Goal: Feedback & Contribution: Contribute content

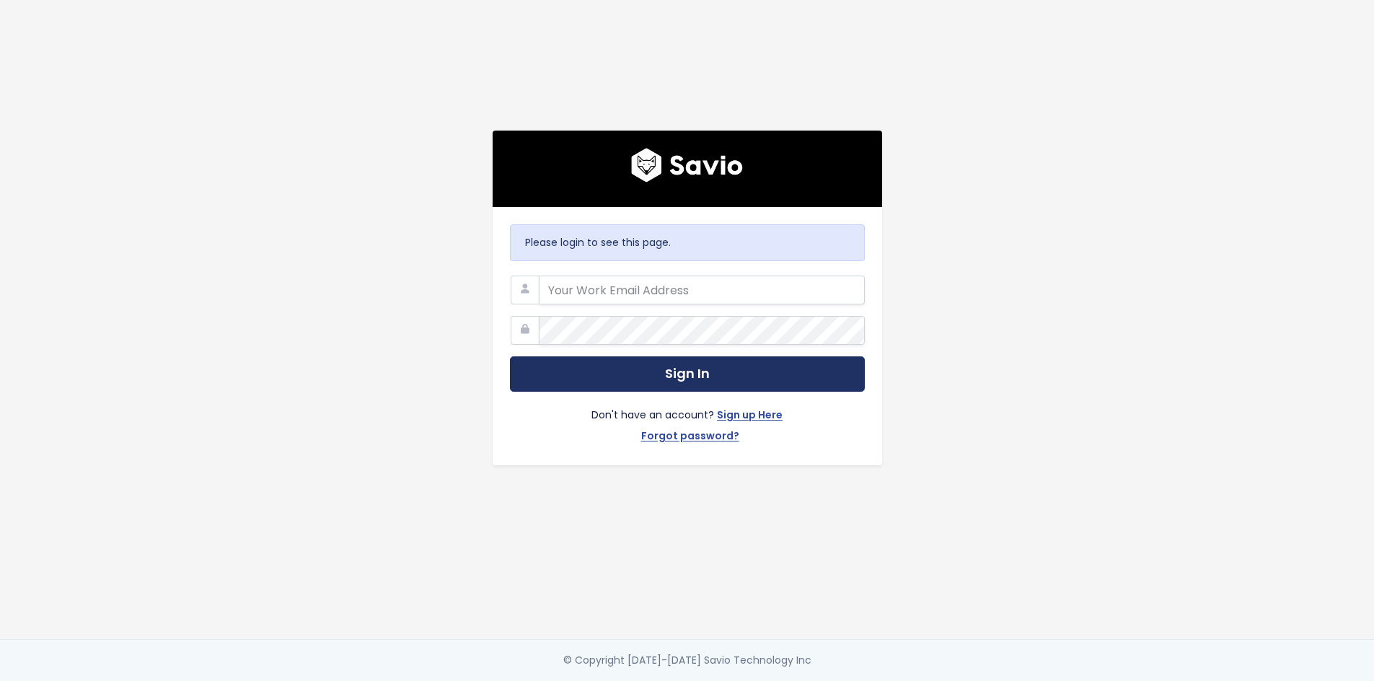
type input "jennifer.turnbull@liferaftinc.com"
click at [684, 379] on button "Sign In" at bounding box center [687, 373] width 355 height 35
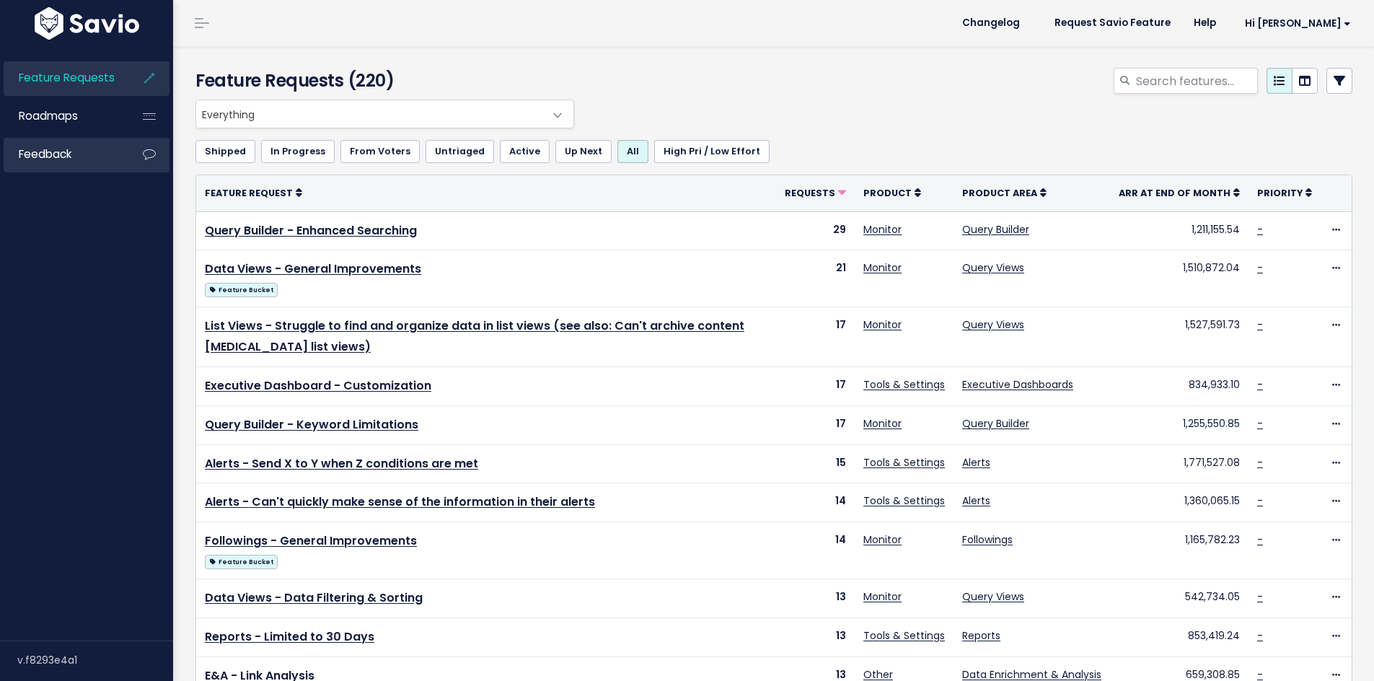
click at [45, 156] on span "Feedback" at bounding box center [45, 153] width 53 height 15
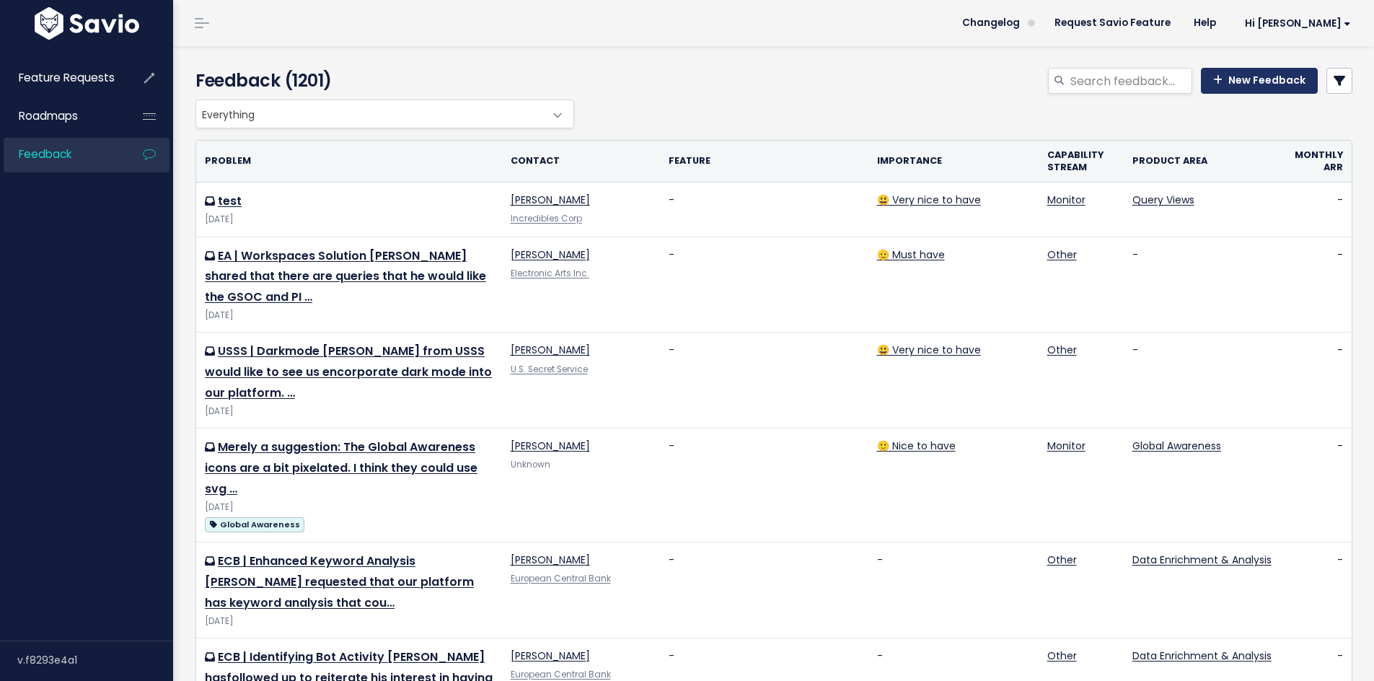
click at [1257, 81] on link "New Feedback" at bounding box center [1259, 81] width 117 height 26
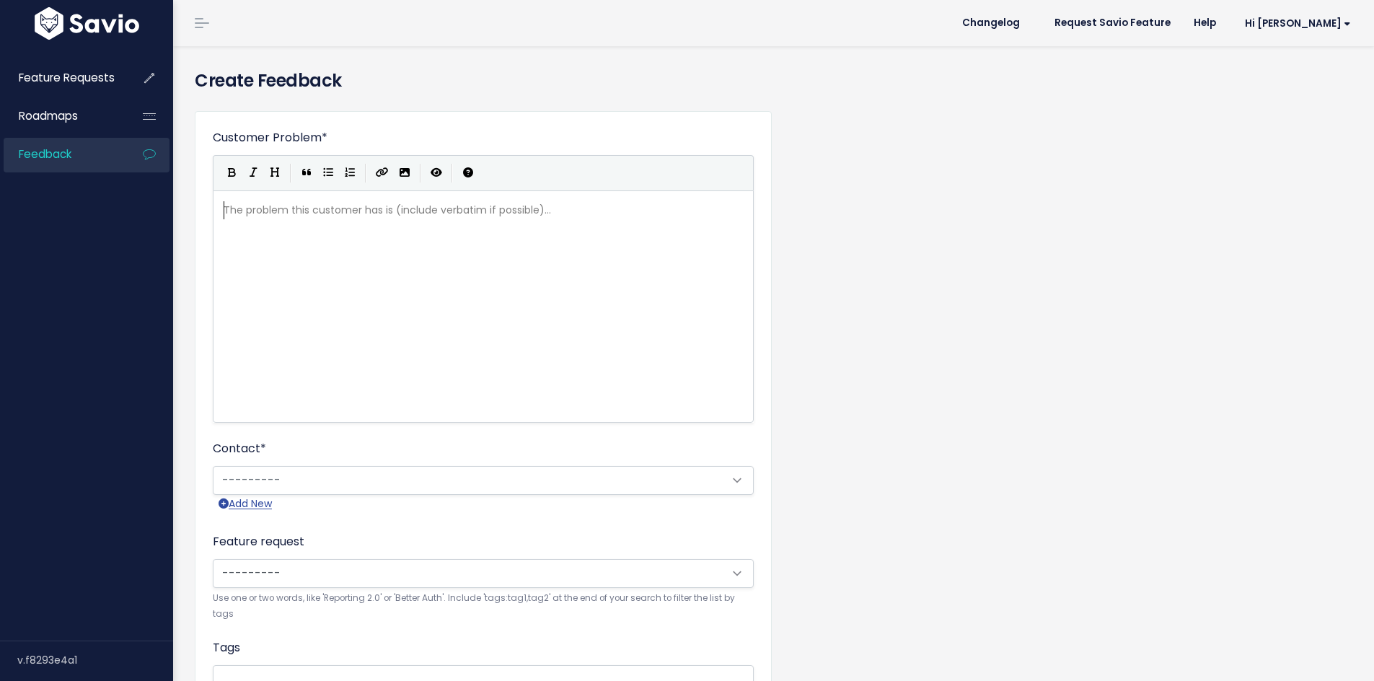
click at [468, 208] on pre "​" at bounding box center [483, 210] width 525 height 18
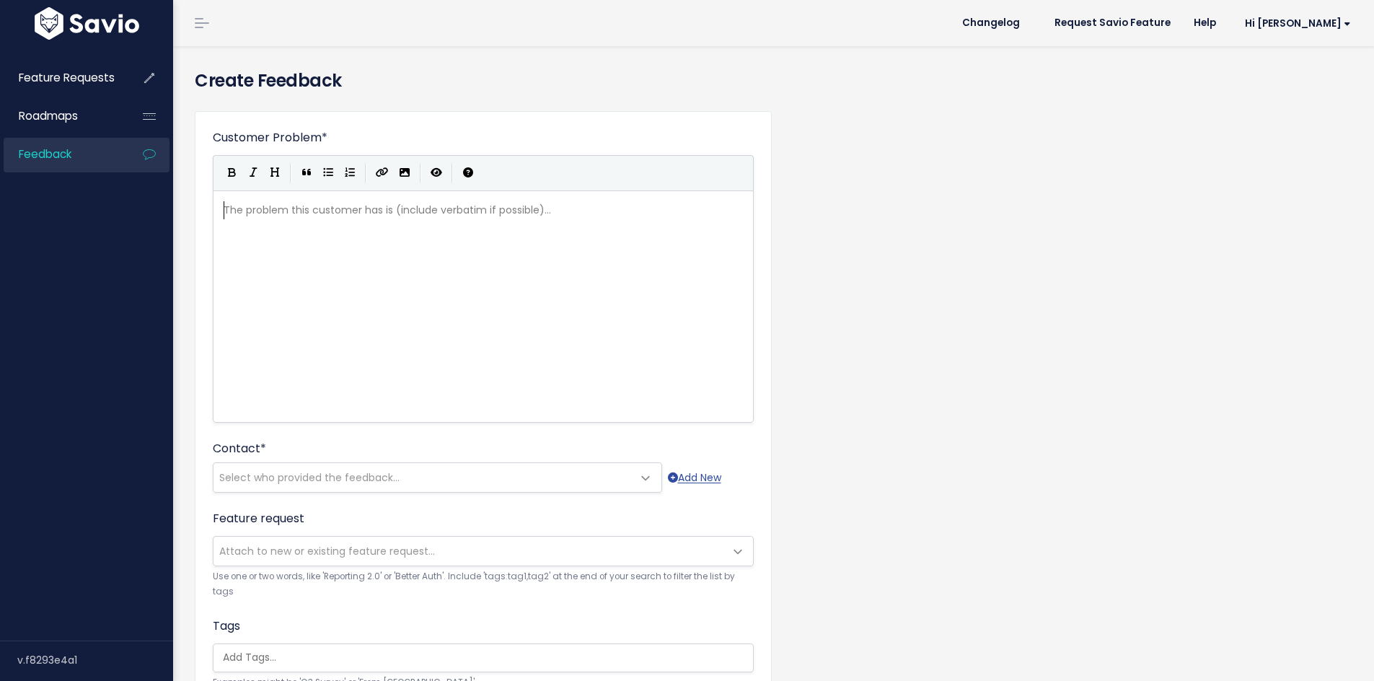
scroll to position [1, 0]
type textarea "Sentinel | Bulk Upload"
type textarea "Amanda from Sentine"
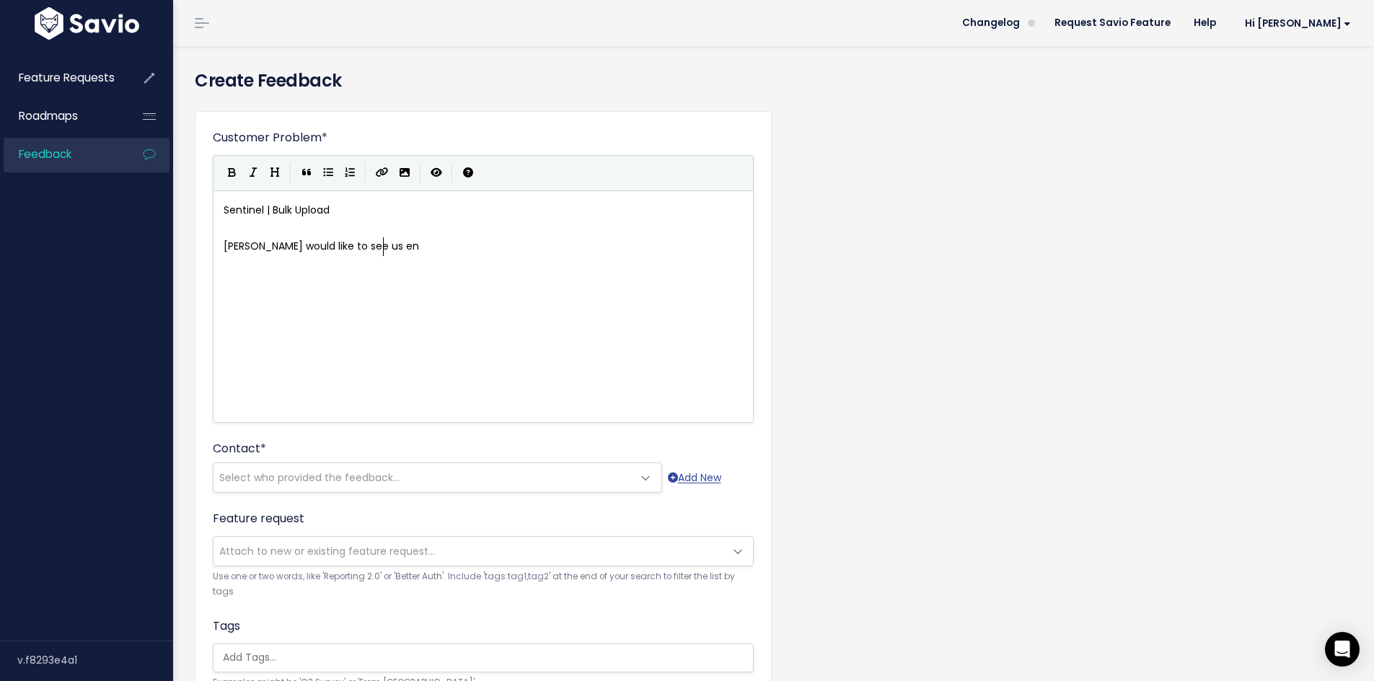
type textarea "would like to see us env"
type textarea "corporate a bulk upload function in People Search and Public Records. Tey"
type textarea "hy"
type textarea "ey had received a request to run 100+ searches wi"
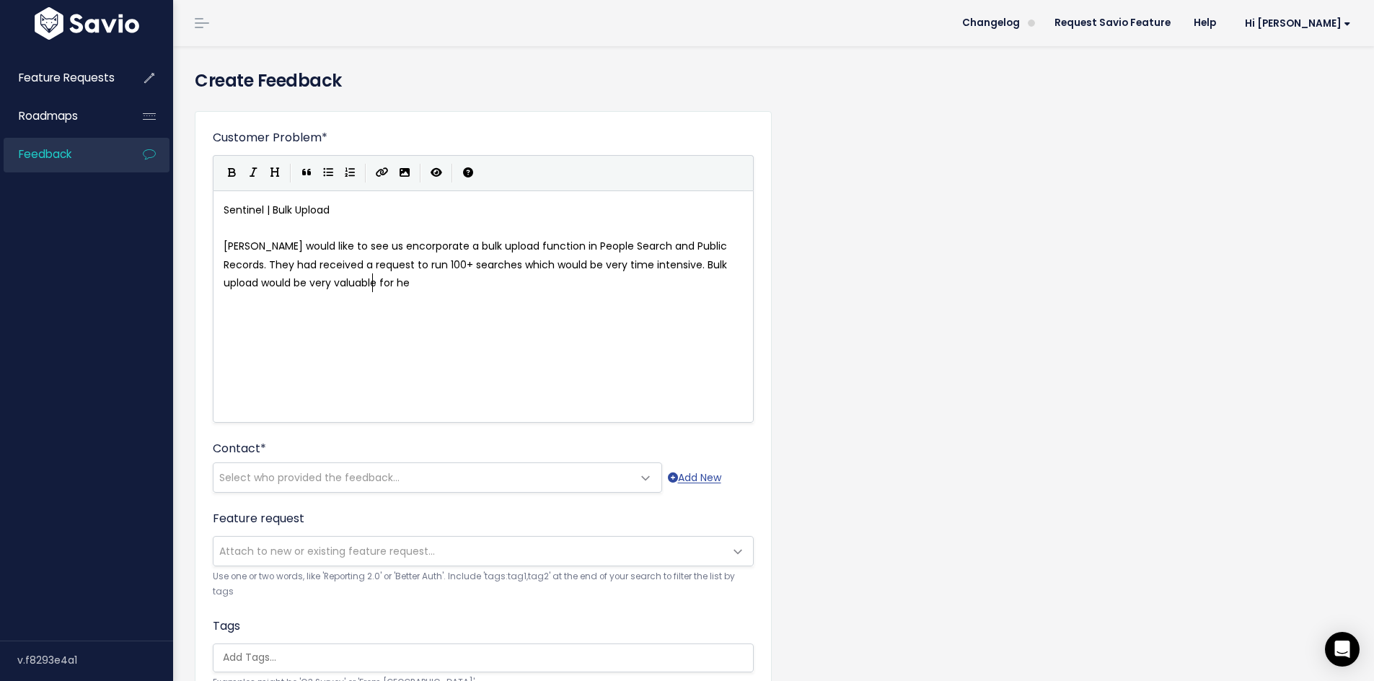
type textarea "hich would be very time intensive. Bulk upload would be very valuable for her."
type textarea "Thank"
click at [296, 472] on span "Select who provided the feedback..." at bounding box center [309, 477] width 180 height 14
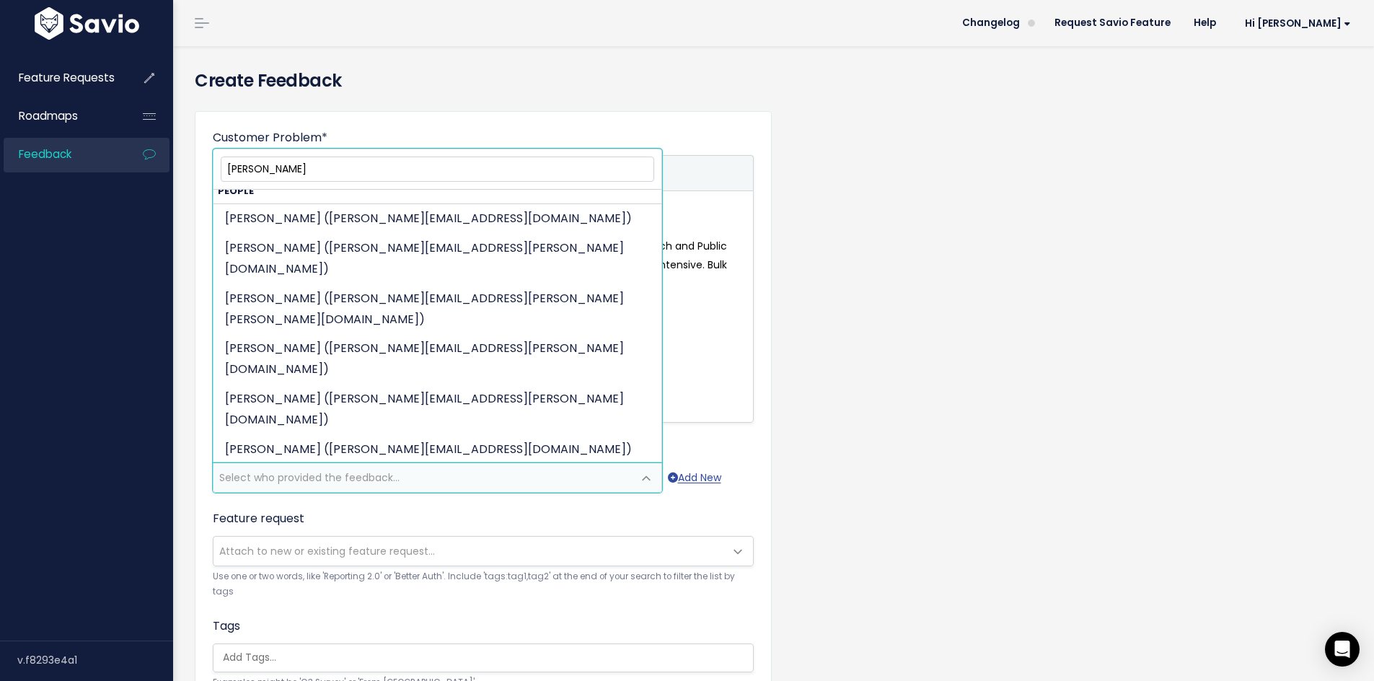
scroll to position [545, 0]
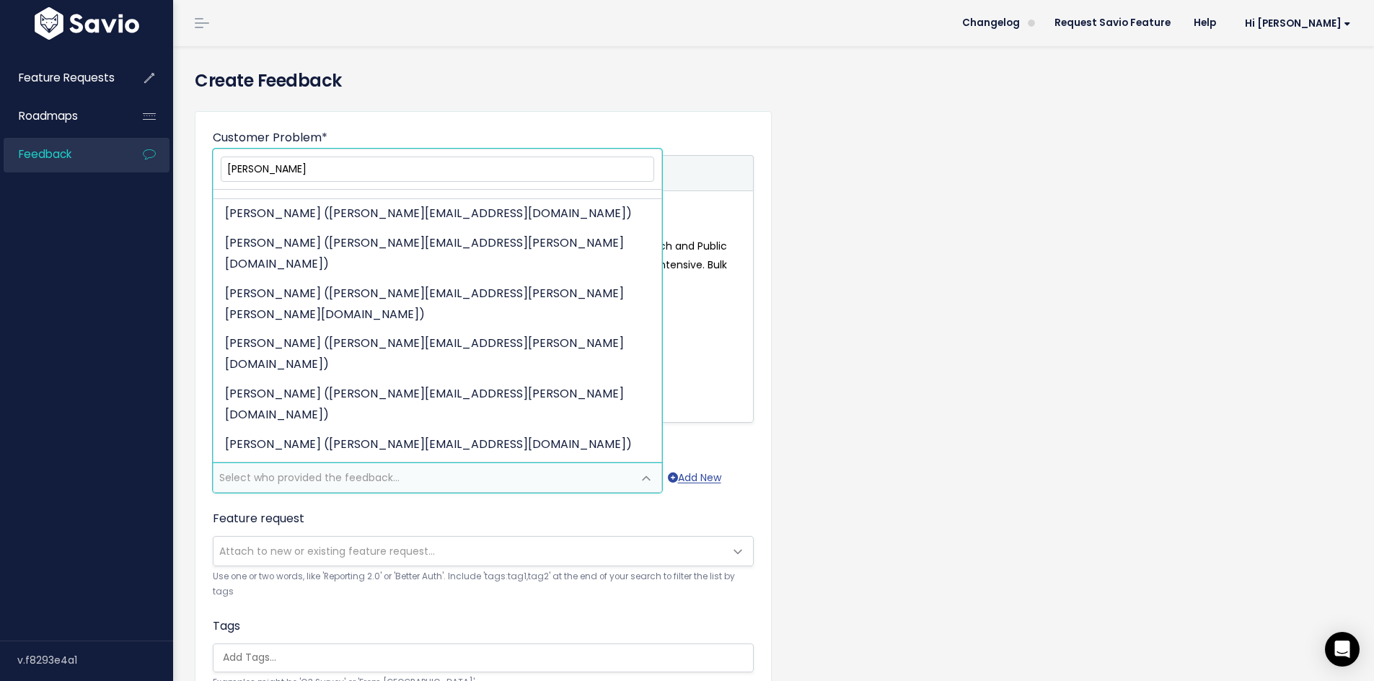
type input "amanda"
select select "89838795"
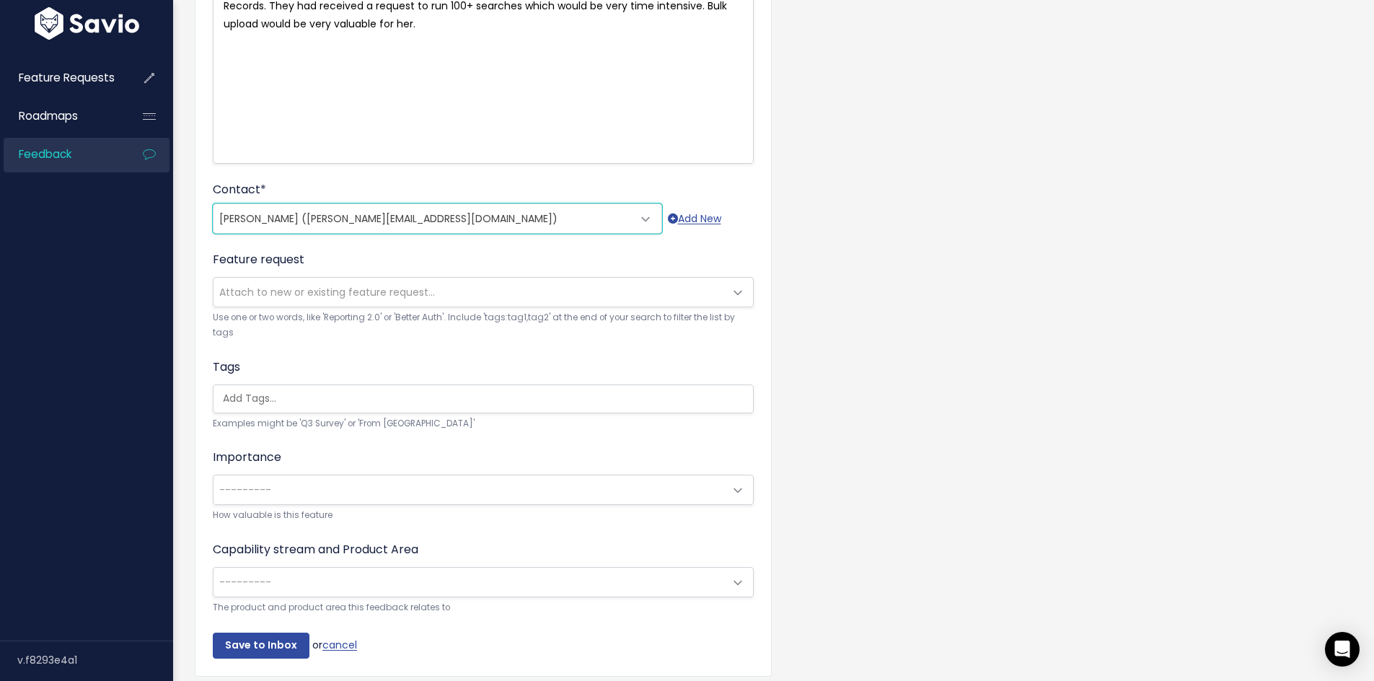
scroll to position [311, 0]
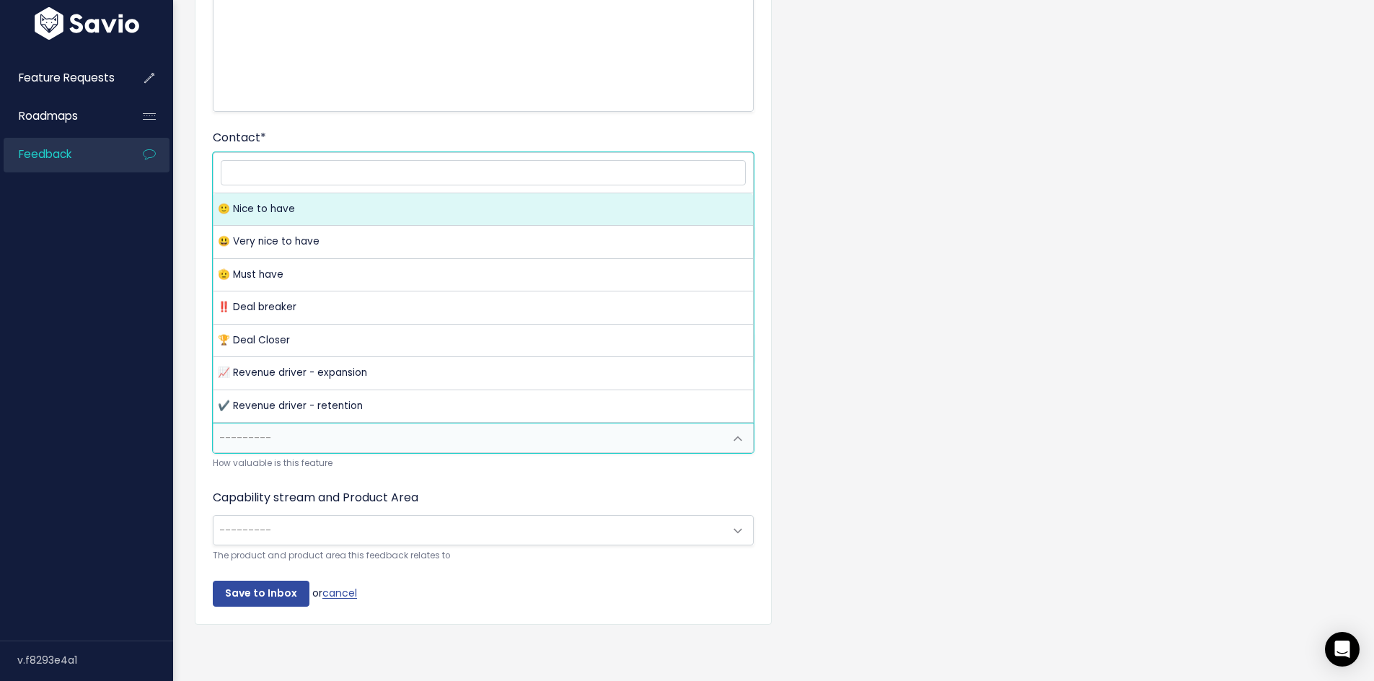
click at [446, 441] on span "---------" at bounding box center [468, 437] width 511 height 29
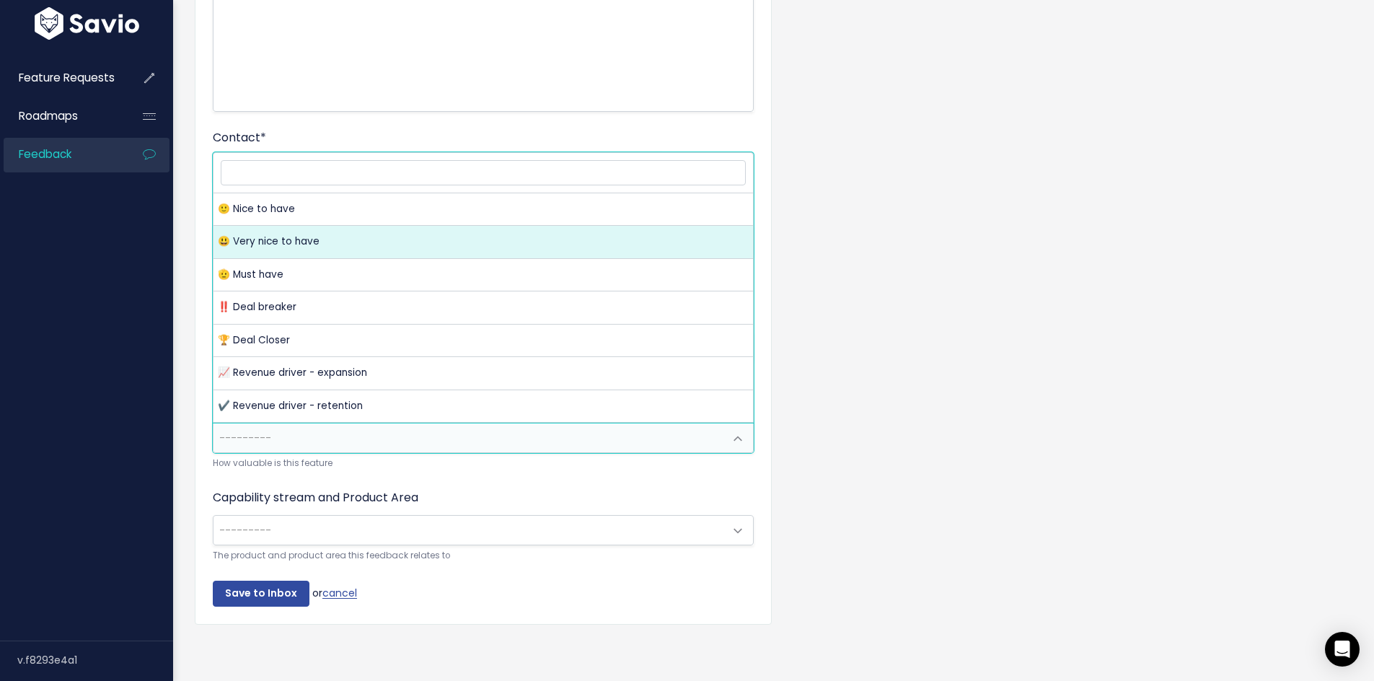
select select "VERY_NICE_TO_HAVE"
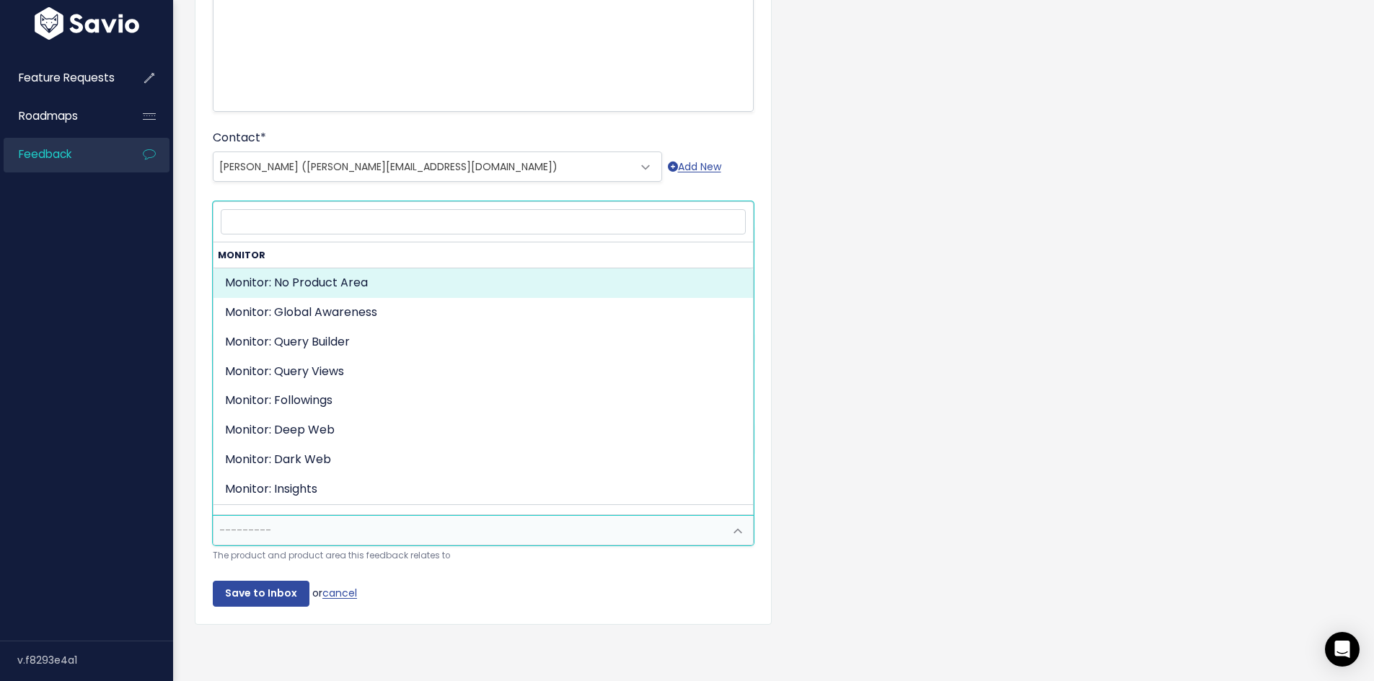
click at [288, 534] on span "---------" at bounding box center [468, 530] width 511 height 29
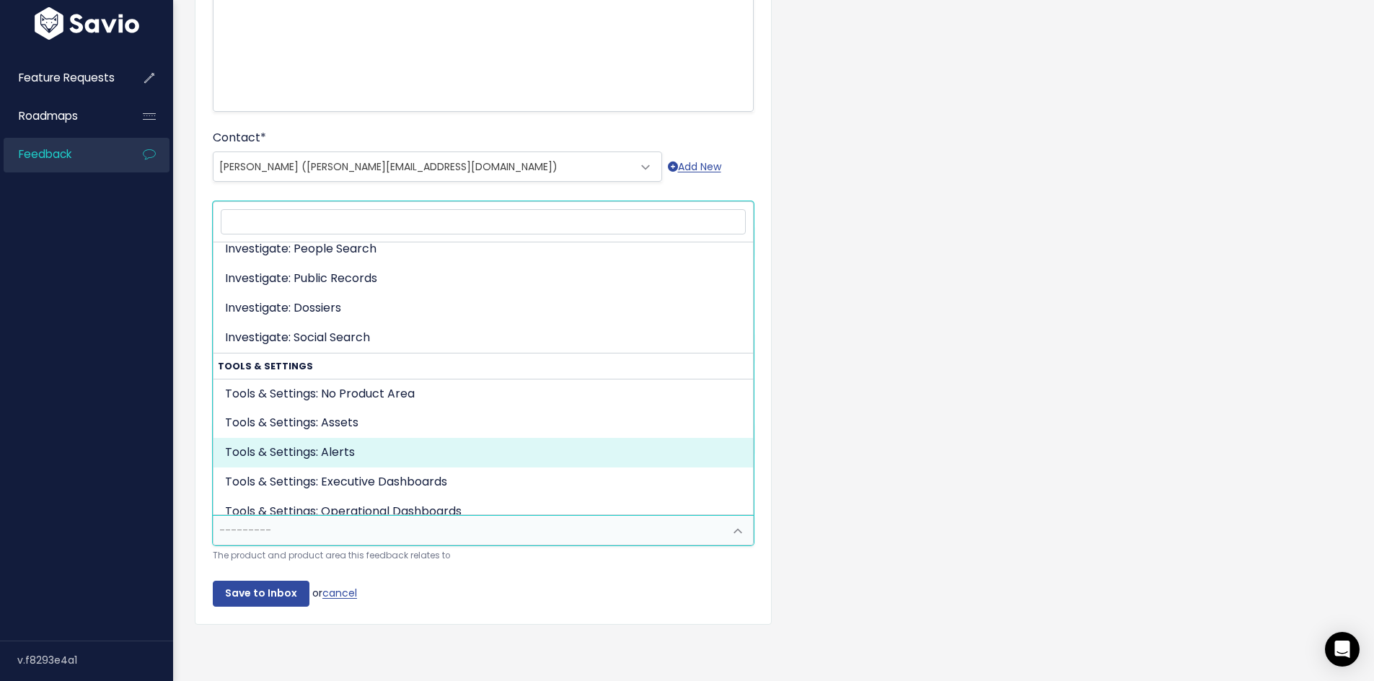
scroll to position [322, 0]
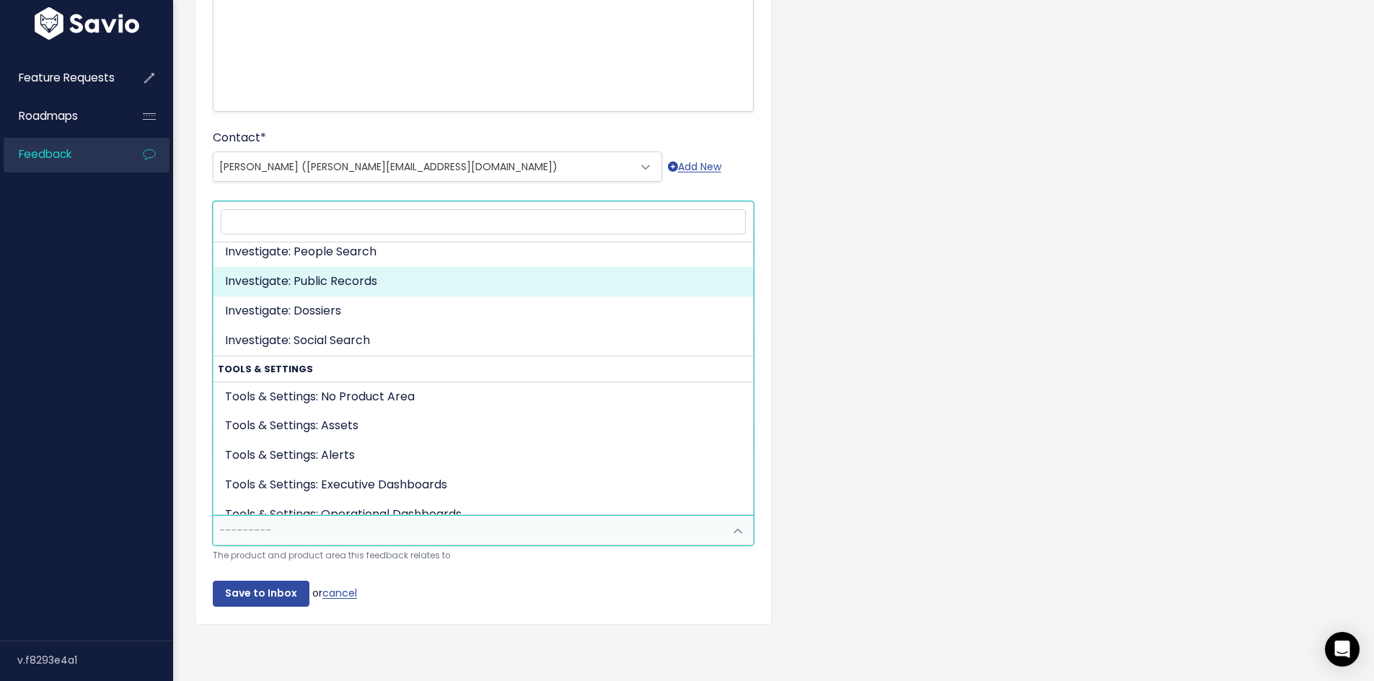
select select "INVESTIGATE:PUBLIC_RECORDS"
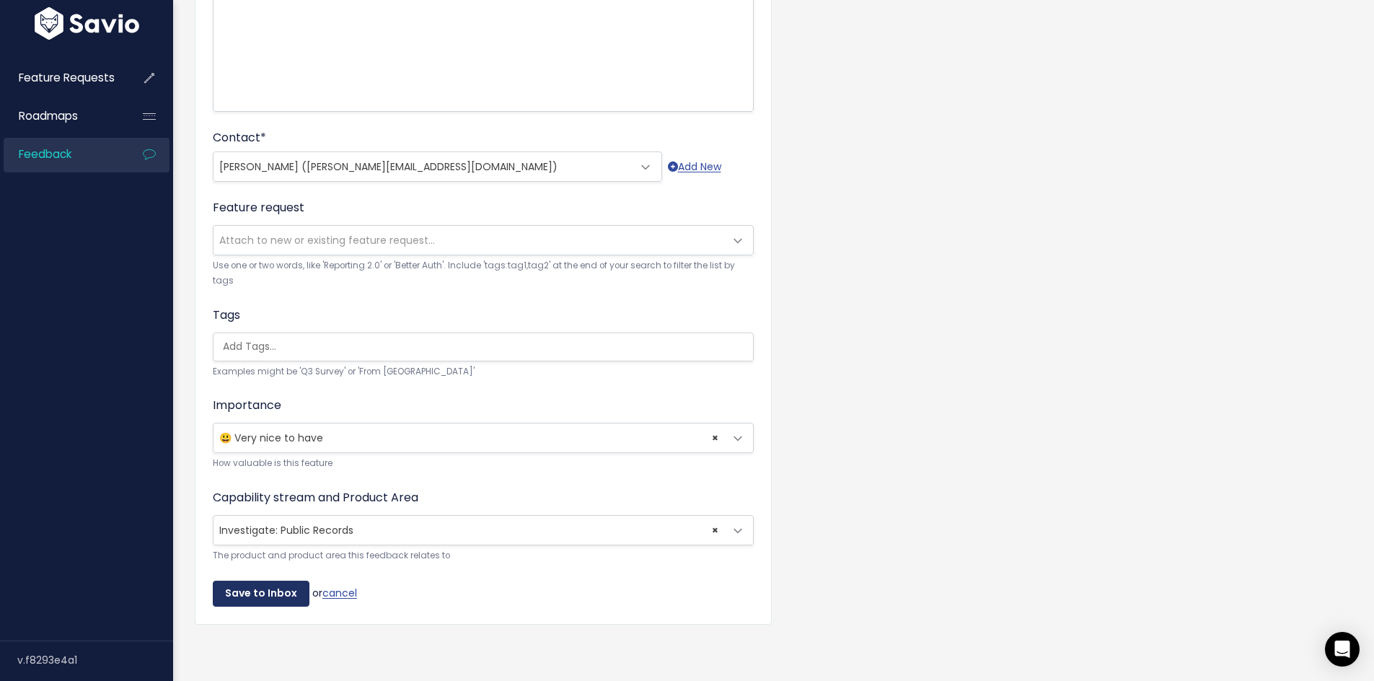
click at [270, 596] on input "Save to Inbox" at bounding box center [261, 594] width 97 height 26
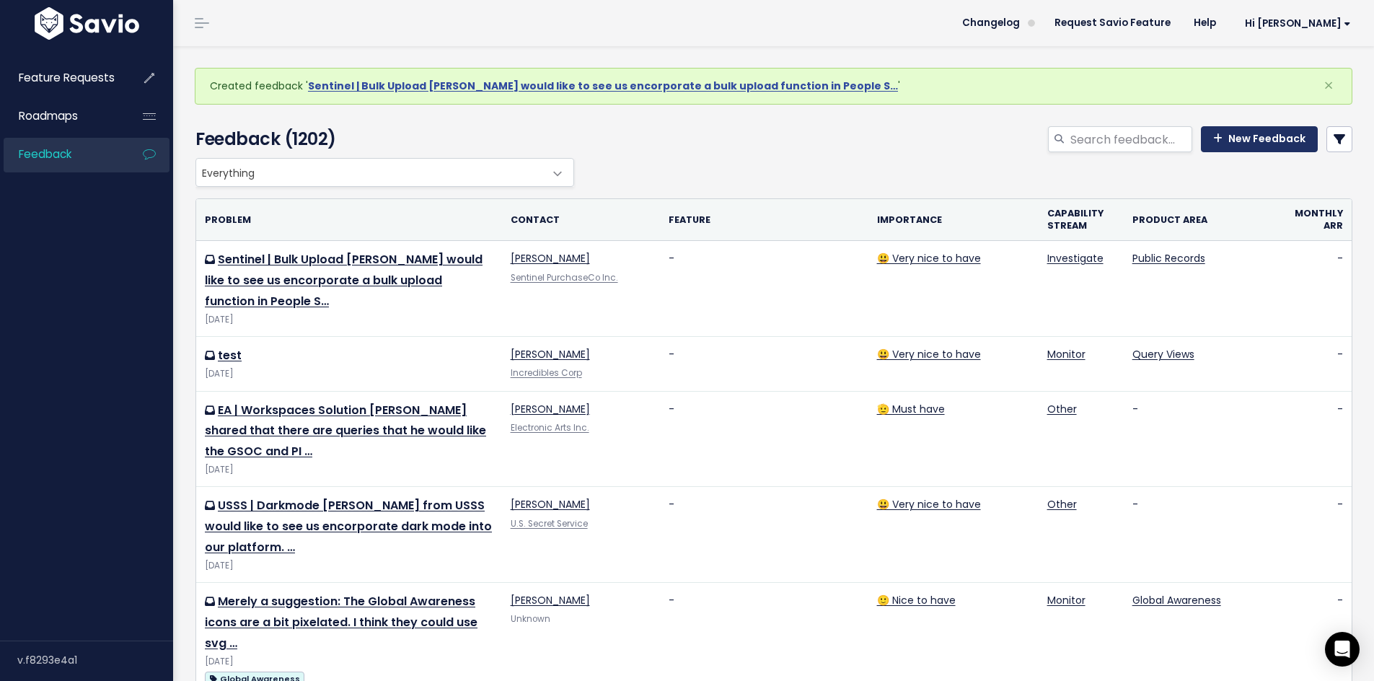
click at [1238, 145] on link "New Feedback" at bounding box center [1259, 139] width 117 height 26
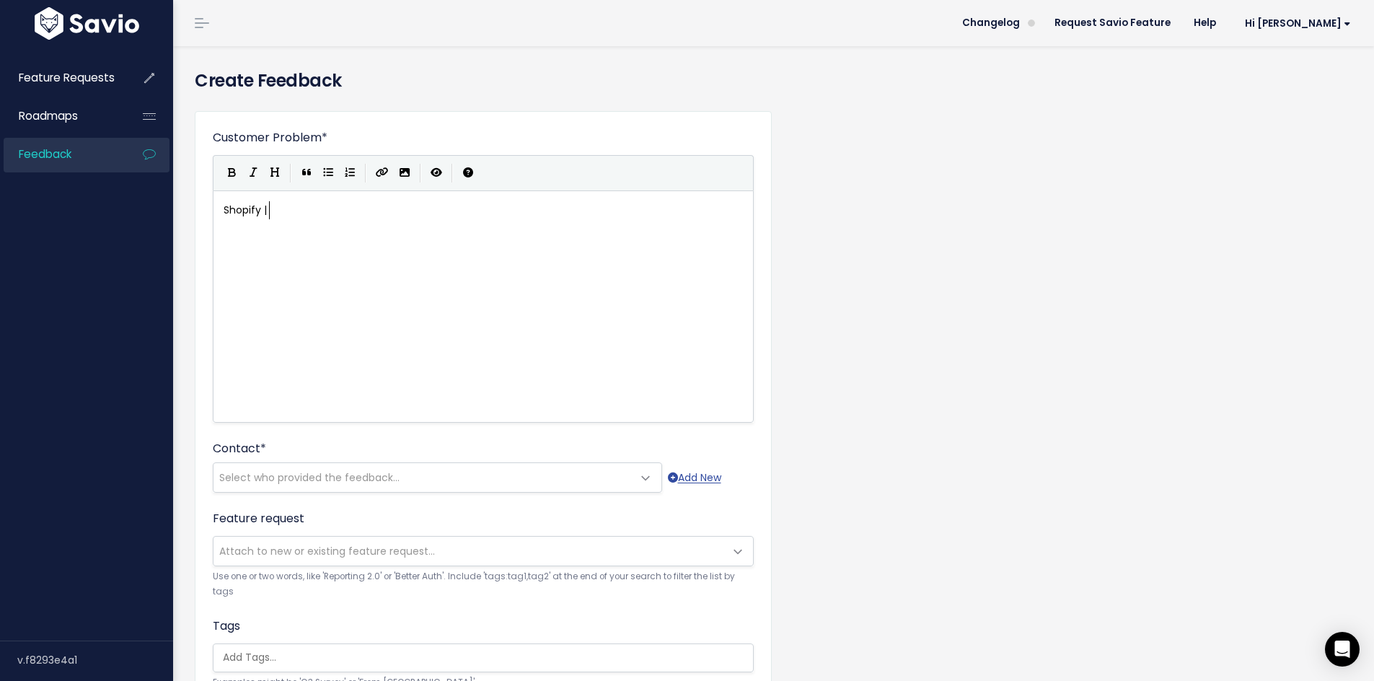
scroll to position [5, 45]
type textarea "Shopify | Threads"
type textarea "Follow a post -"
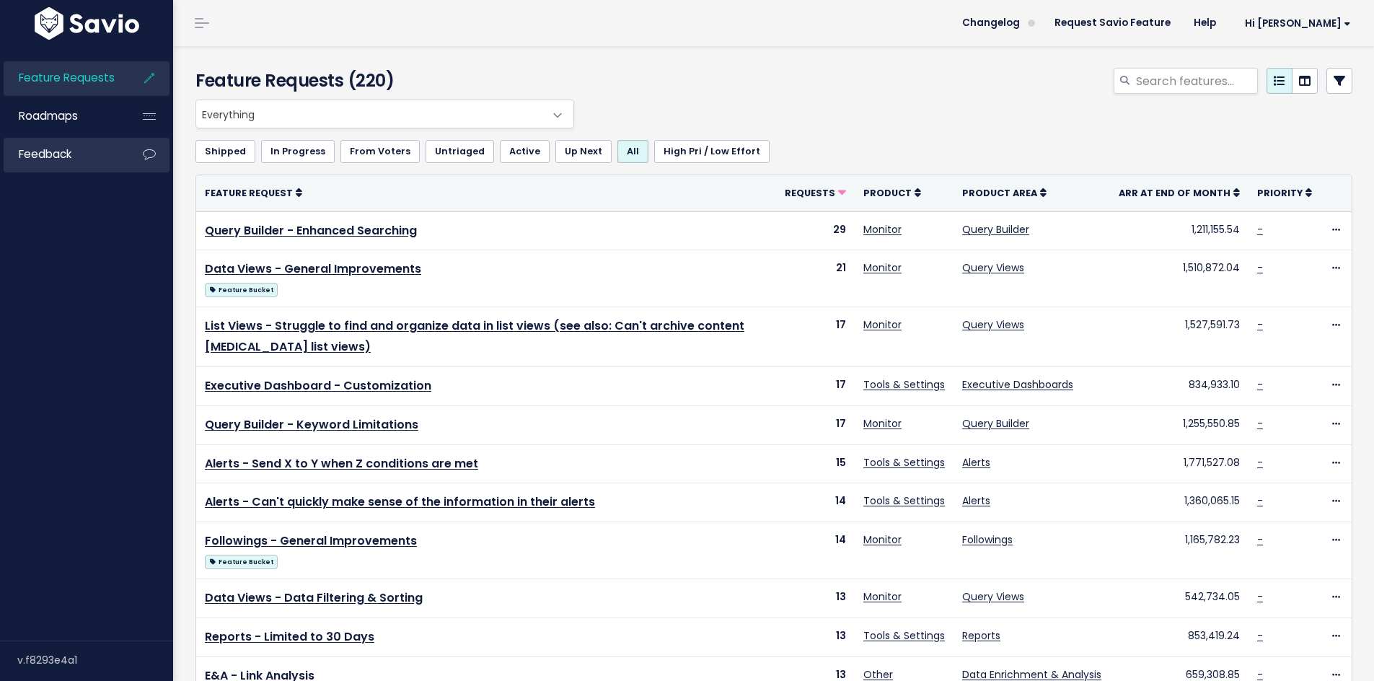
click at [111, 161] on link "Feedback" at bounding box center [62, 154] width 116 height 33
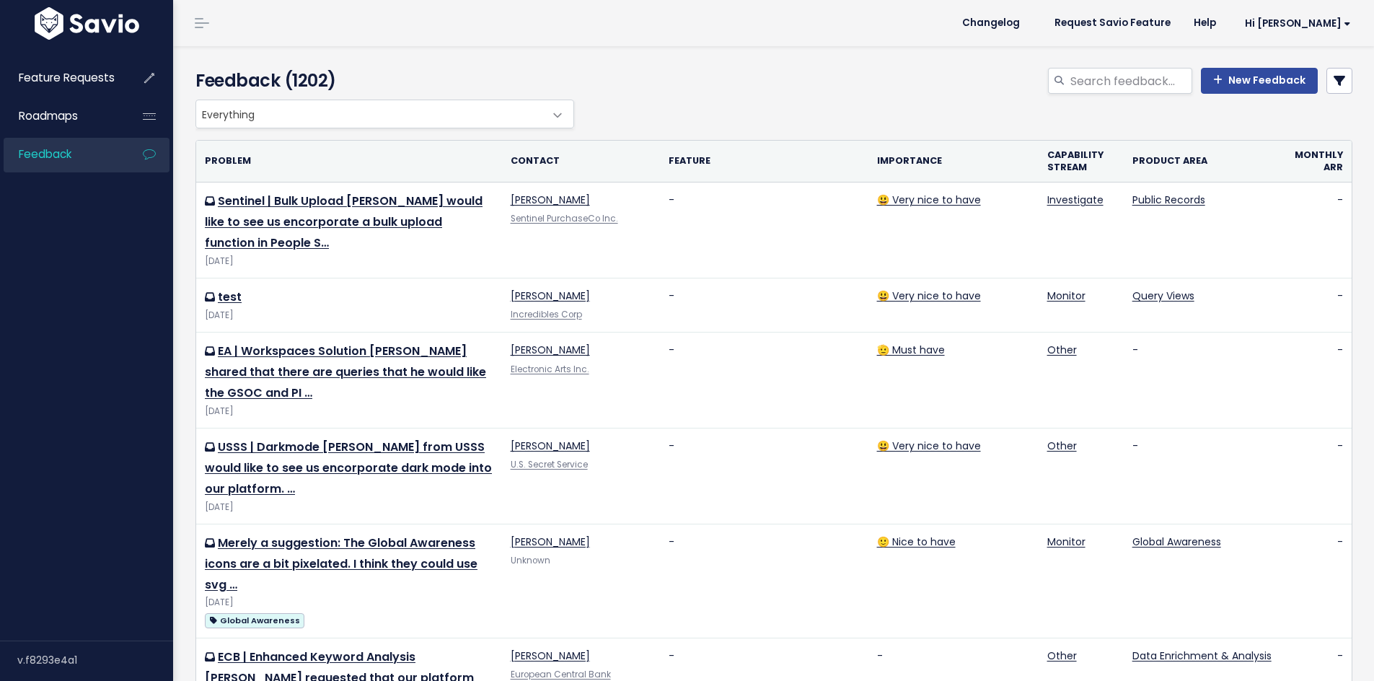
click at [1253, 79] on link "New Feedback" at bounding box center [1259, 81] width 117 height 26
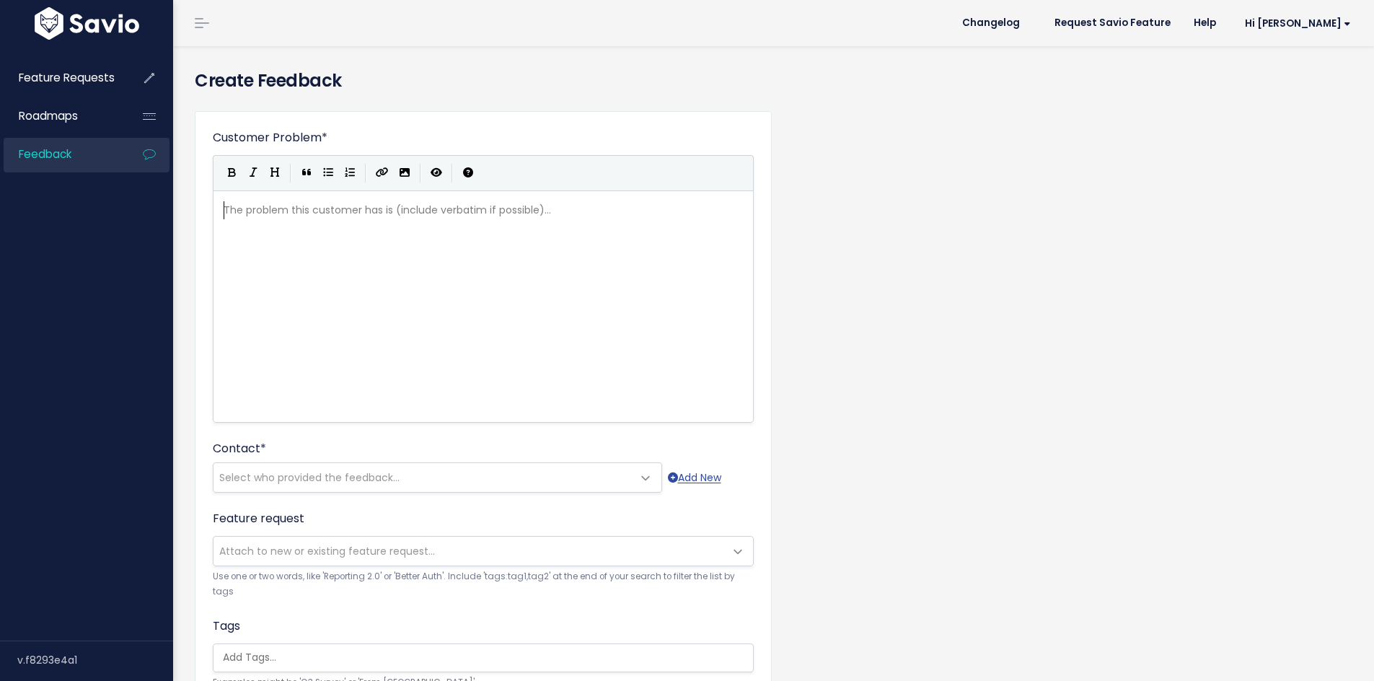
scroll to position [1, 0]
